Goal: Information Seeking & Learning: Stay updated

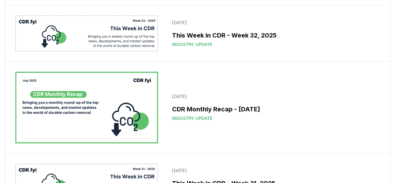
scroll to position [344, 0]
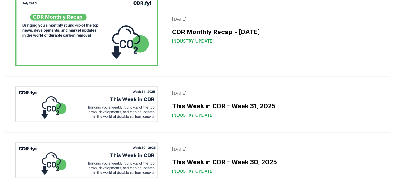
click at [76, 17] on img at bounding box center [86, 30] width 143 height 72
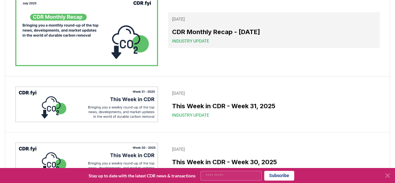
click at [204, 39] on span "Industry Update" at bounding box center [190, 41] width 37 height 6
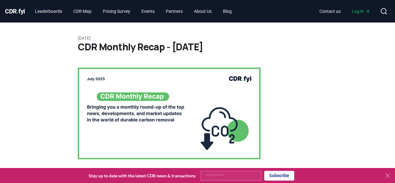
click at [386, 176] on icon at bounding box center [388, 176] width 8 height 8
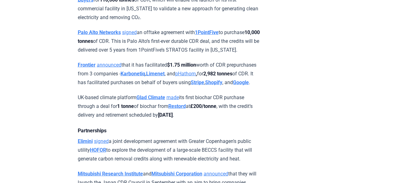
scroll to position [500, 0]
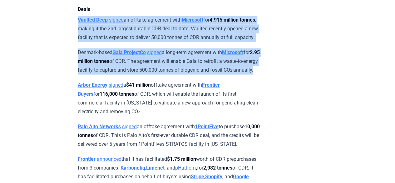
drag, startPoint x: 86, startPoint y: 37, endPoint x: 119, endPoint y: 92, distance: 64.2
copy div "Vaulted Deep signed an offtake agreement with Microsoft for 4.915 million tonne…"
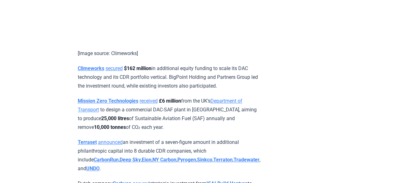
scroll to position [1532, 0]
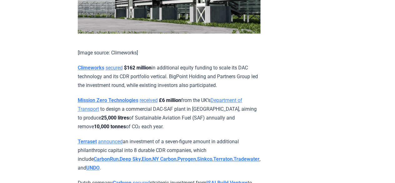
drag, startPoint x: 236, startPoint y: 91, endPoint x: 110, endPoint y: 76, distance: 127.5
click at [110, 76] on p "Climeworks secured $162 million in additional equity funding to scale its DAC t…" at bounding box center [169, 76] width 183 height 26
click at [213, 80] on p "Climeworks secured $162 million in additional equity funding to scale its DAC t…" at bounding box center [169, 76] width 183 height 26
drag, startPoint x: 233, startPoint y: 88, endPoint x: 53, endPoint y: 70, distance: 180.9
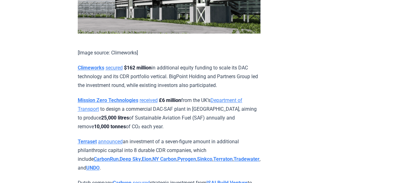
copy p "Climeworks secured $162 million in additional equity funding to scale its DAC t…"
